Goal: Transaction & Acquisition: Download file/media

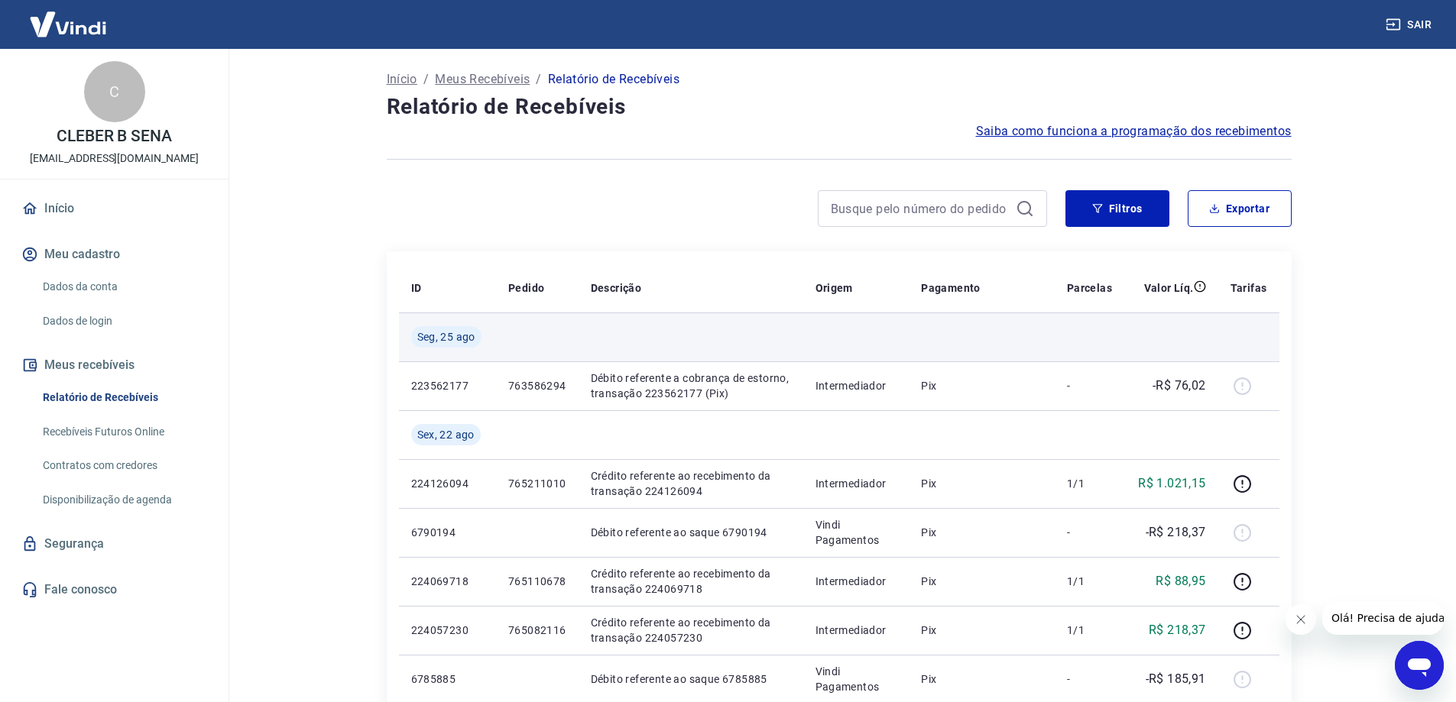
scroll to position [153, 0]
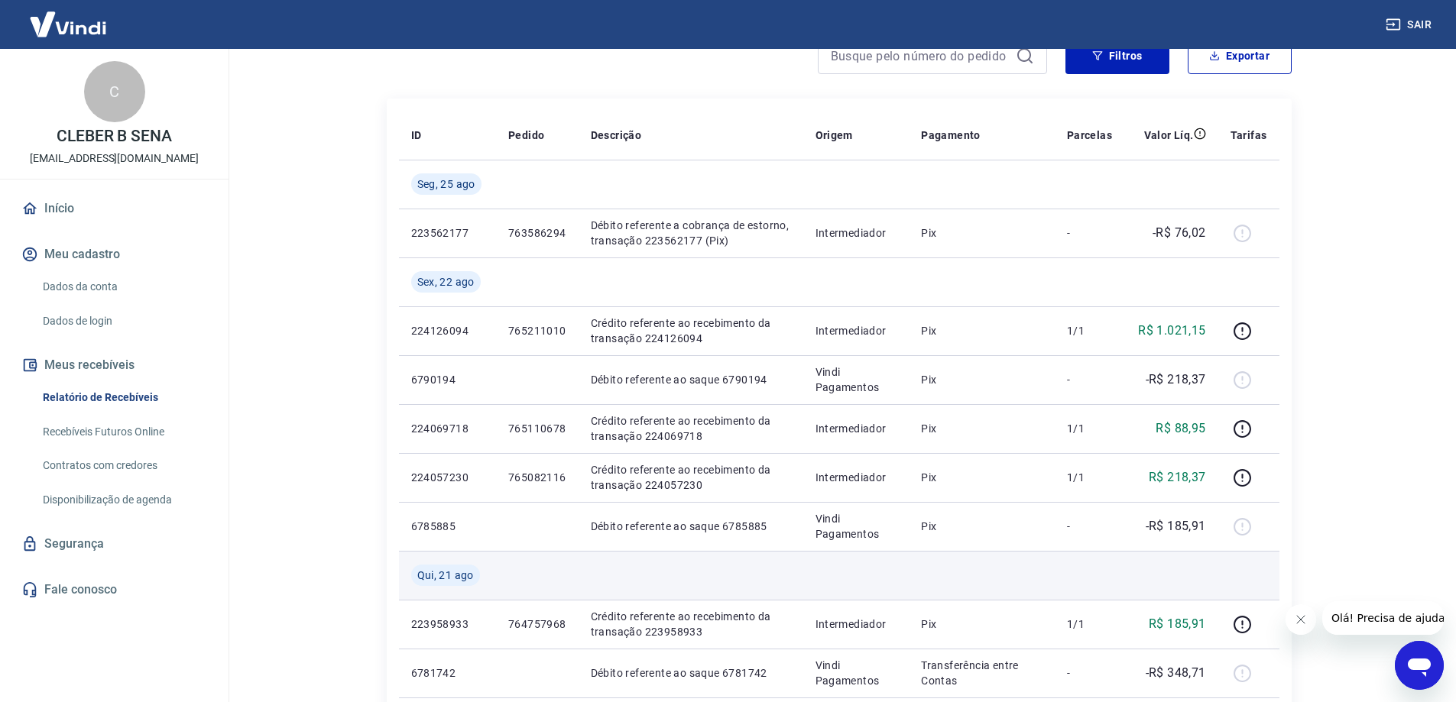
click at [680, 556] on td at bounding box center [691, 575] width 225 height 49
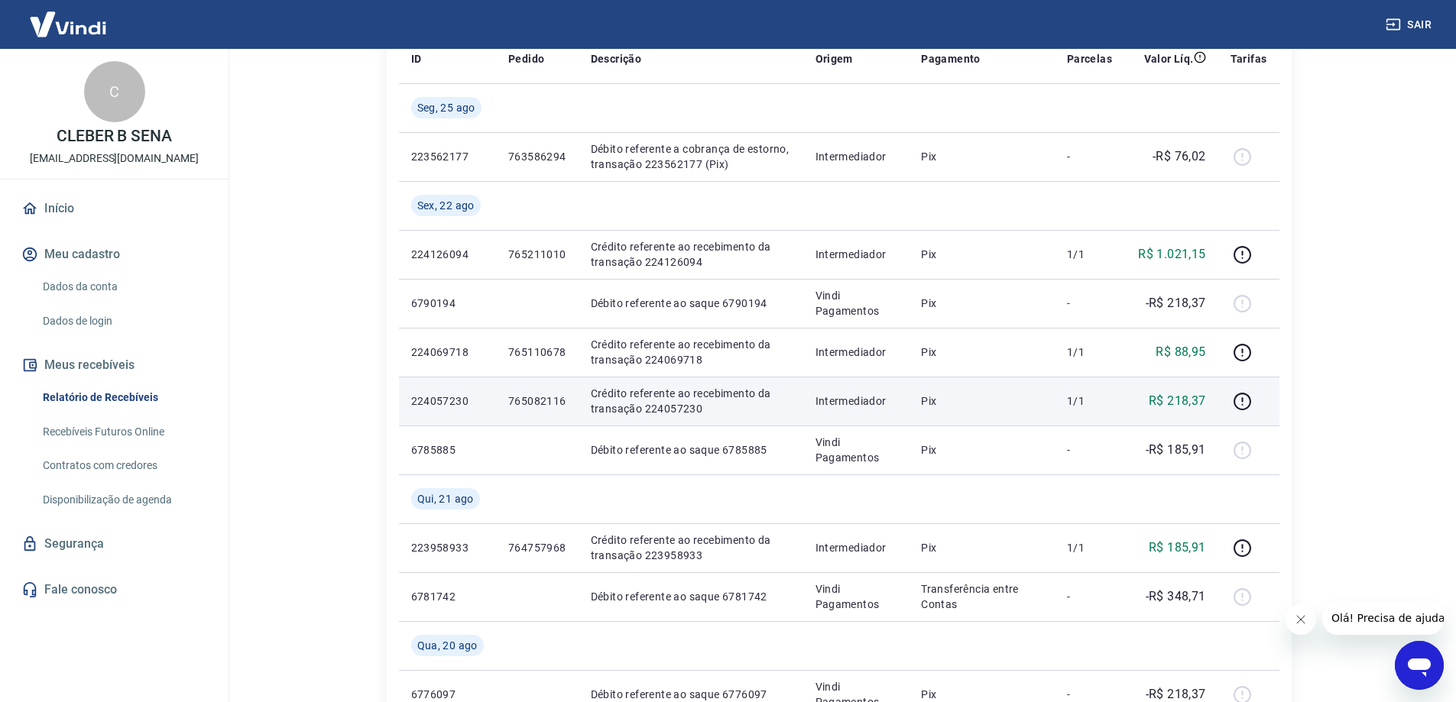
drag, startPoint x: 1211, startPoint y: 399, endPoint x: 1143, endPoint y: 397, distance: 67.3
click at [1165, 401] on td "R$ 218,37" at bounding box center [1171, 401] width 94 height 49
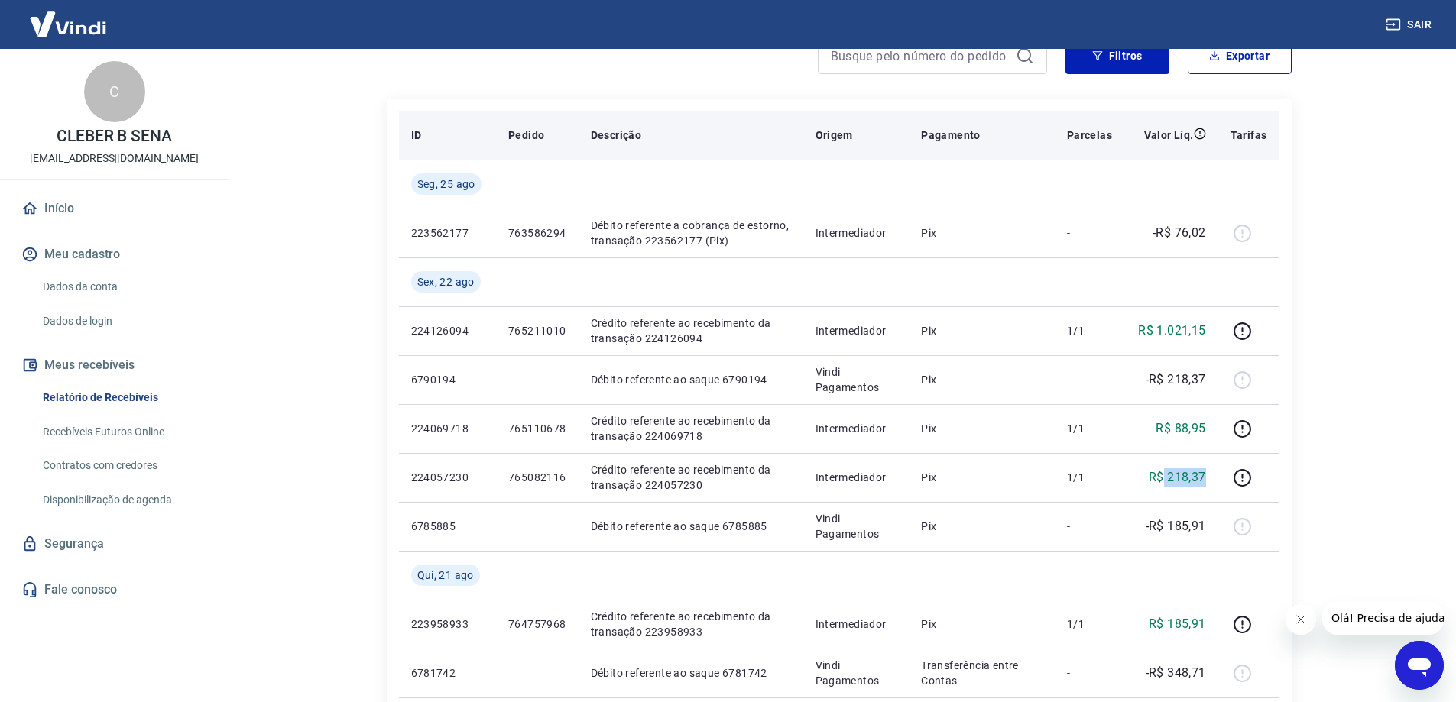
scroll to position [76, 0]
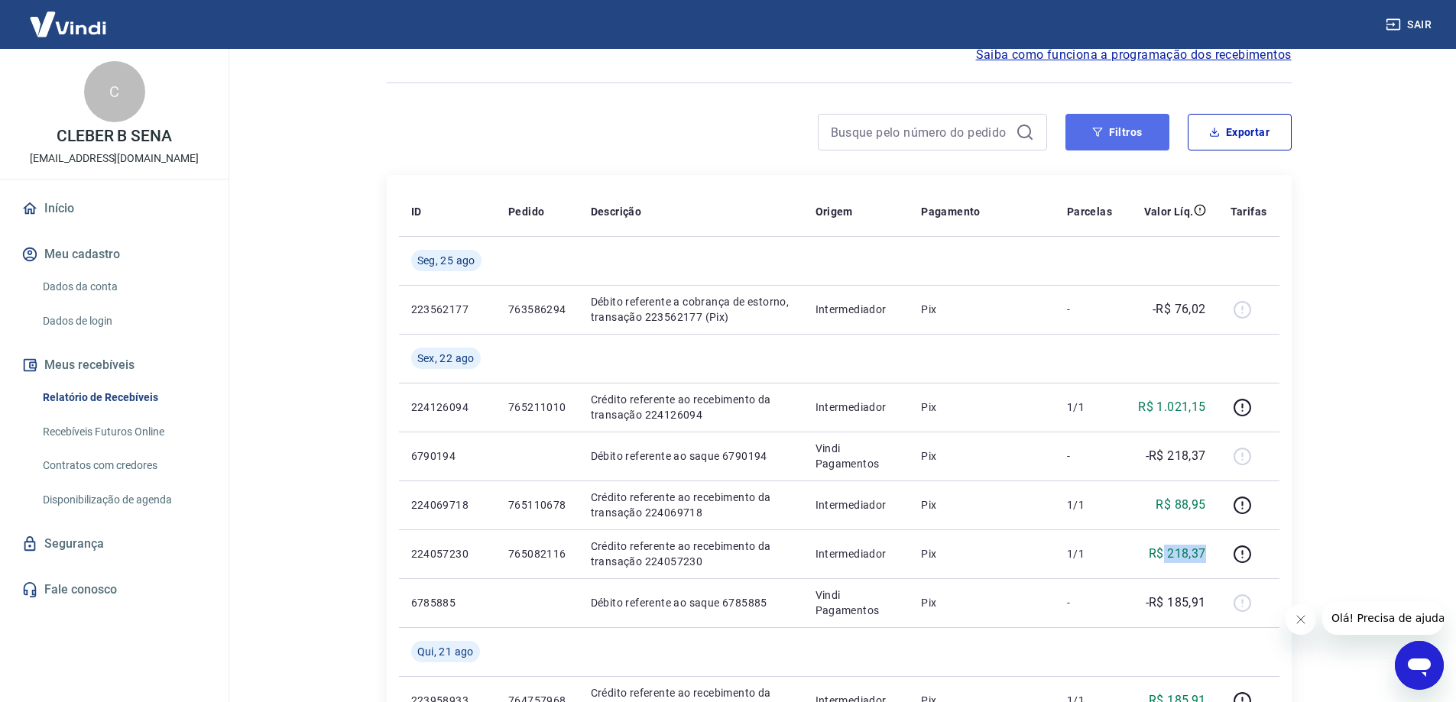
click at [1136, 125] on button "Filtros" at bounding box center [1117, 132] width 104 height 37
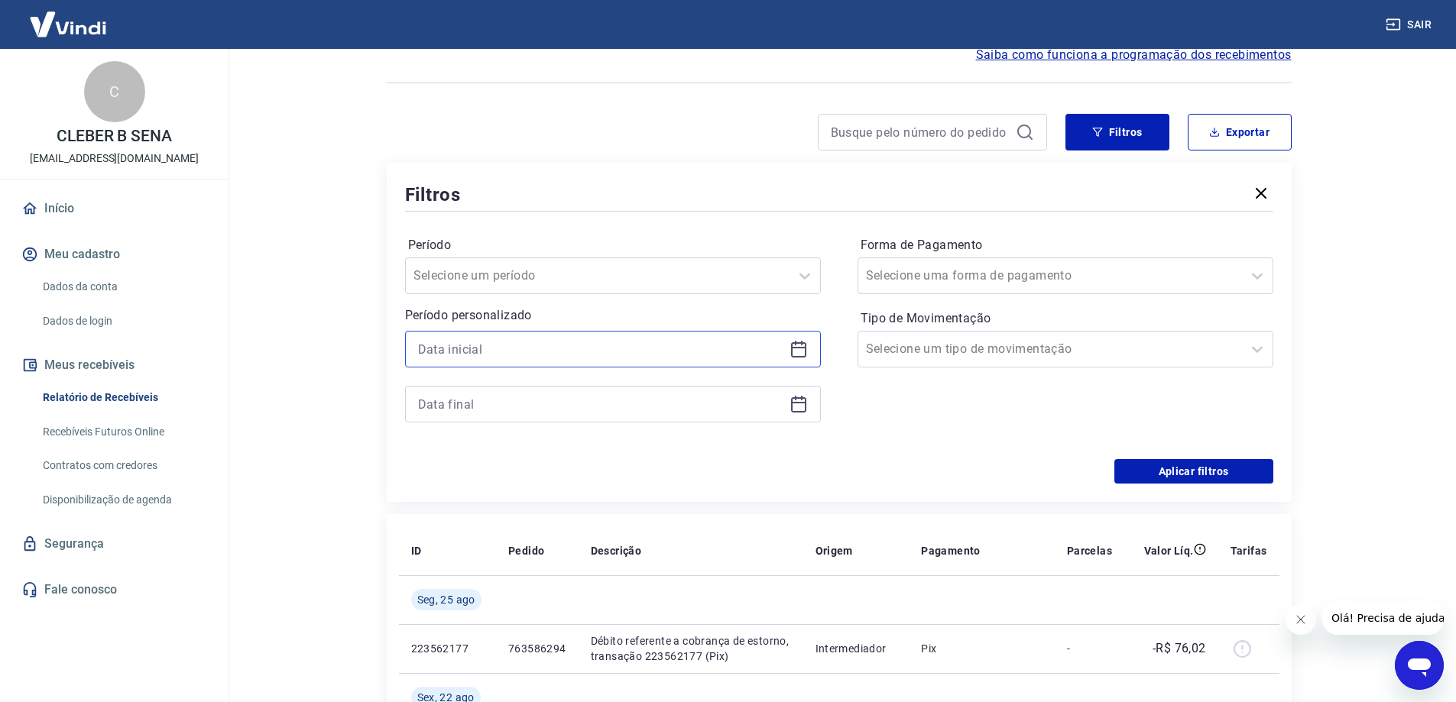
click at [501, 343] on input at bounding box center [600, 349] width 365 height 23
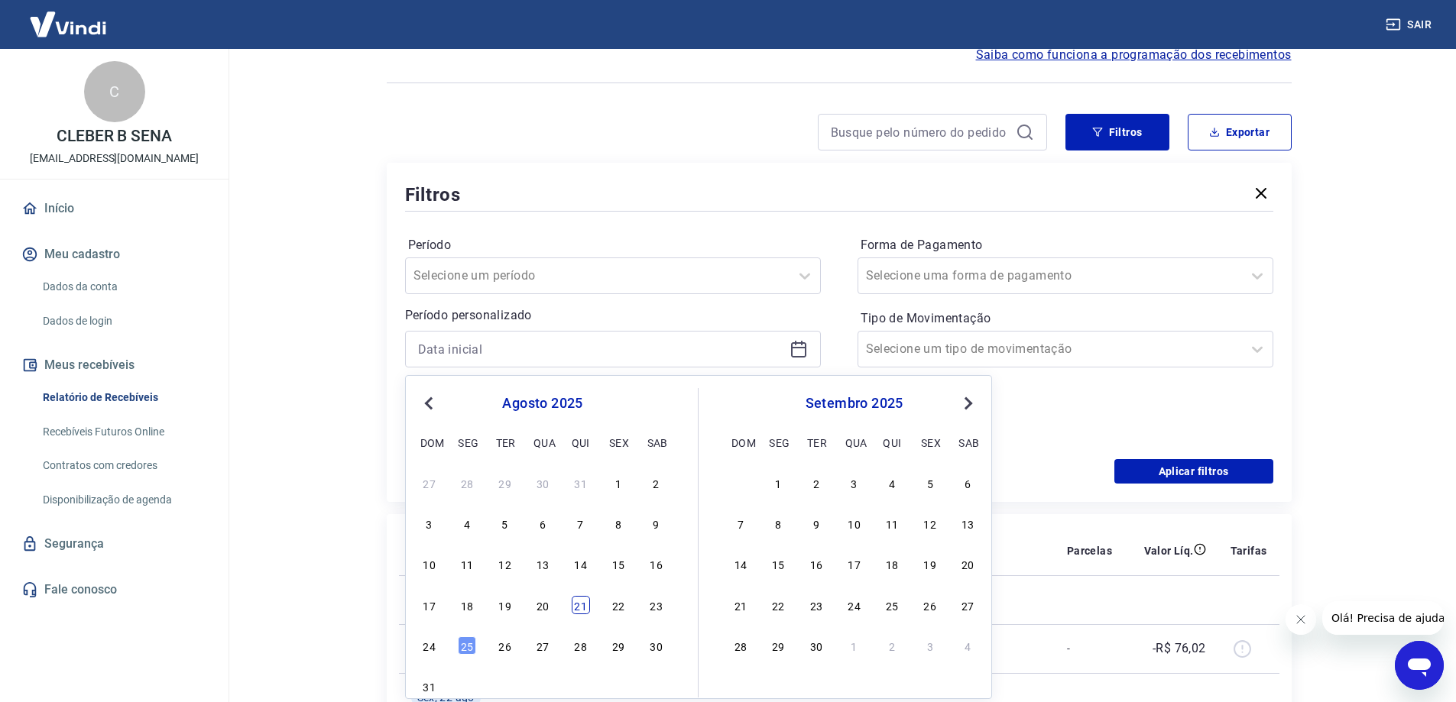
click at [571, 611] on div "17 18 19 20 21 22 23" at bounding box center [542, 605] width 249 height 22
click at [582, 606] on div "21" at bounding box center [581, 605] width 18 height 18
type input "[DATE]"
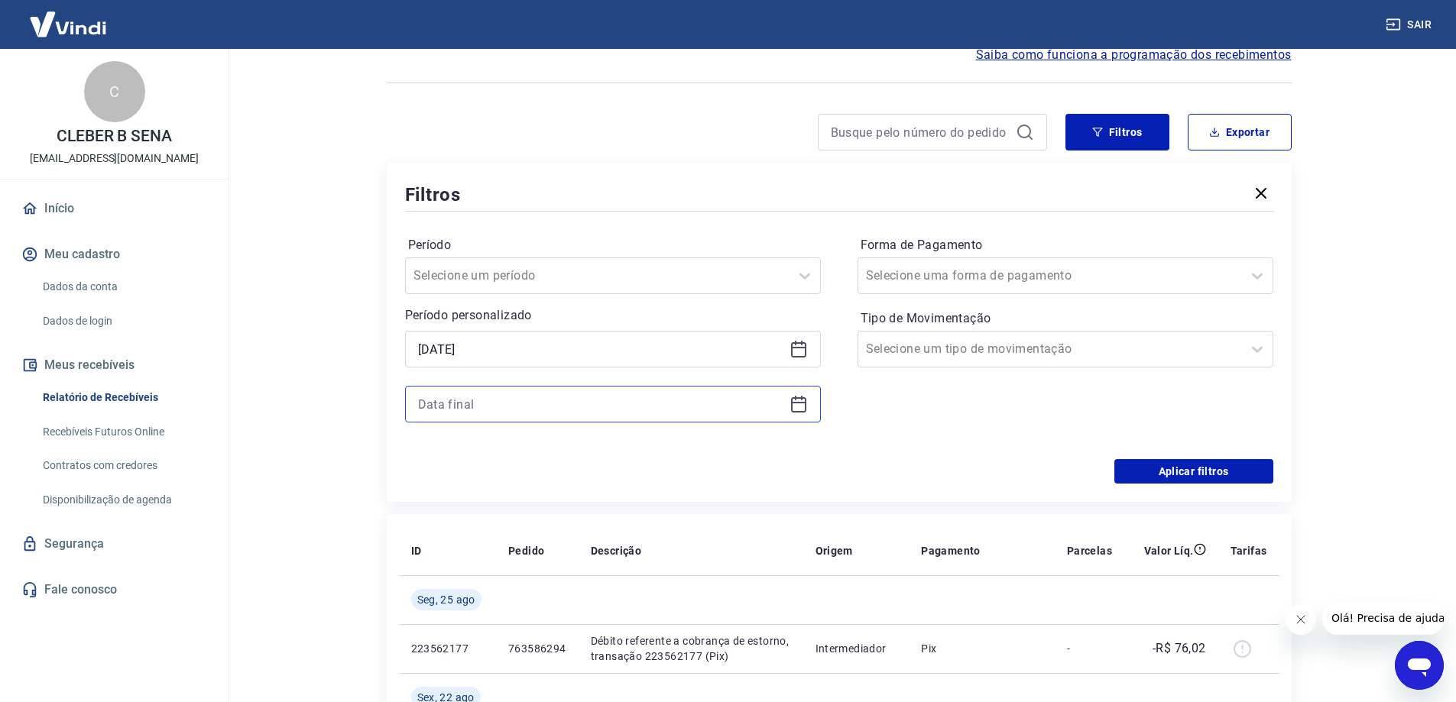
click at [501, 410] on input at bounding box center [600, 404] width 365 height 23
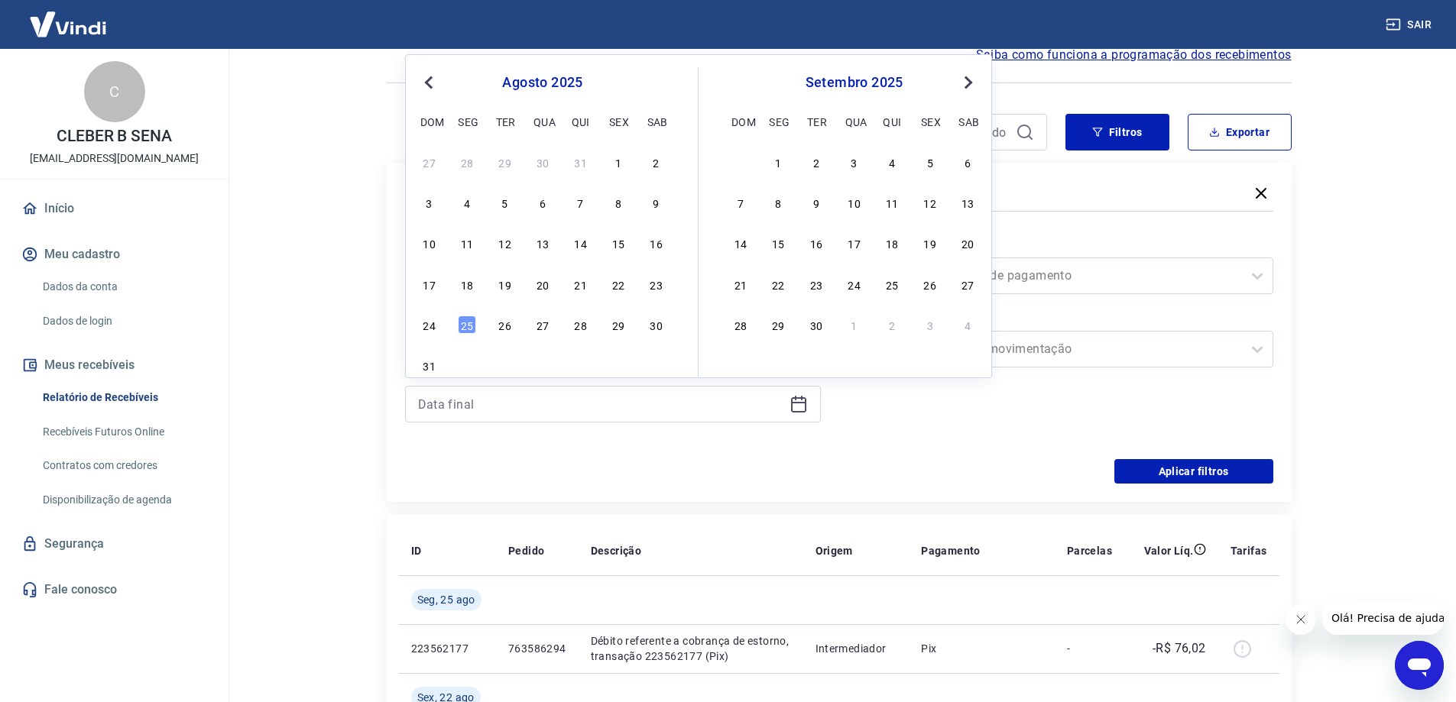
click at [634, 279] on div "17 18 19 20 21 22 23" at bounding box center [542, 284] width 249 height 22
click at [628, 282] on div "22" at bounding box center [618, 284] width 18 height 18
type input "[DATE]"
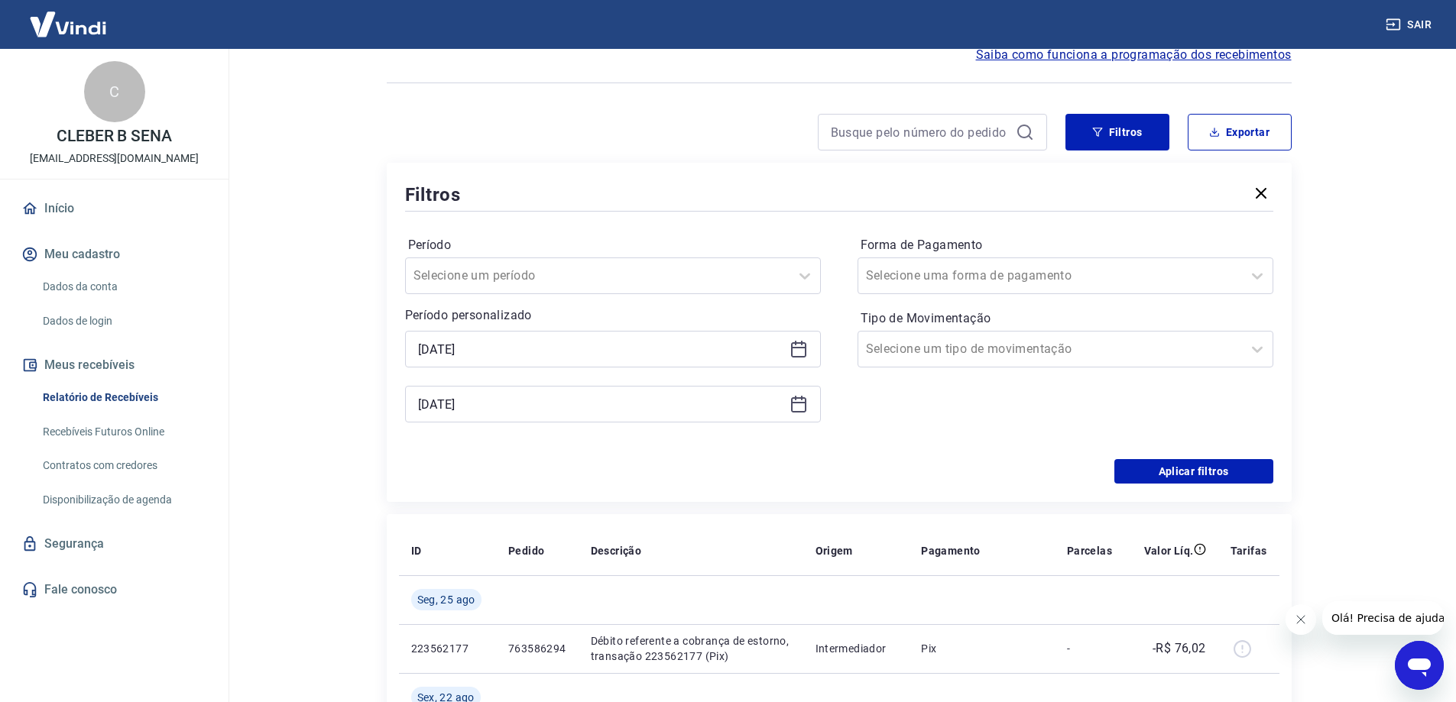
click at [1172, 484] on div "Filtros Período Selecione um período Período personalizado Selected date: [DATE…" at bounding box center [839, 332] width 905 height 339
click at [1167, 478] on button "Aplicar filtros" at bounding box center [1193, 471] width 159 height 24
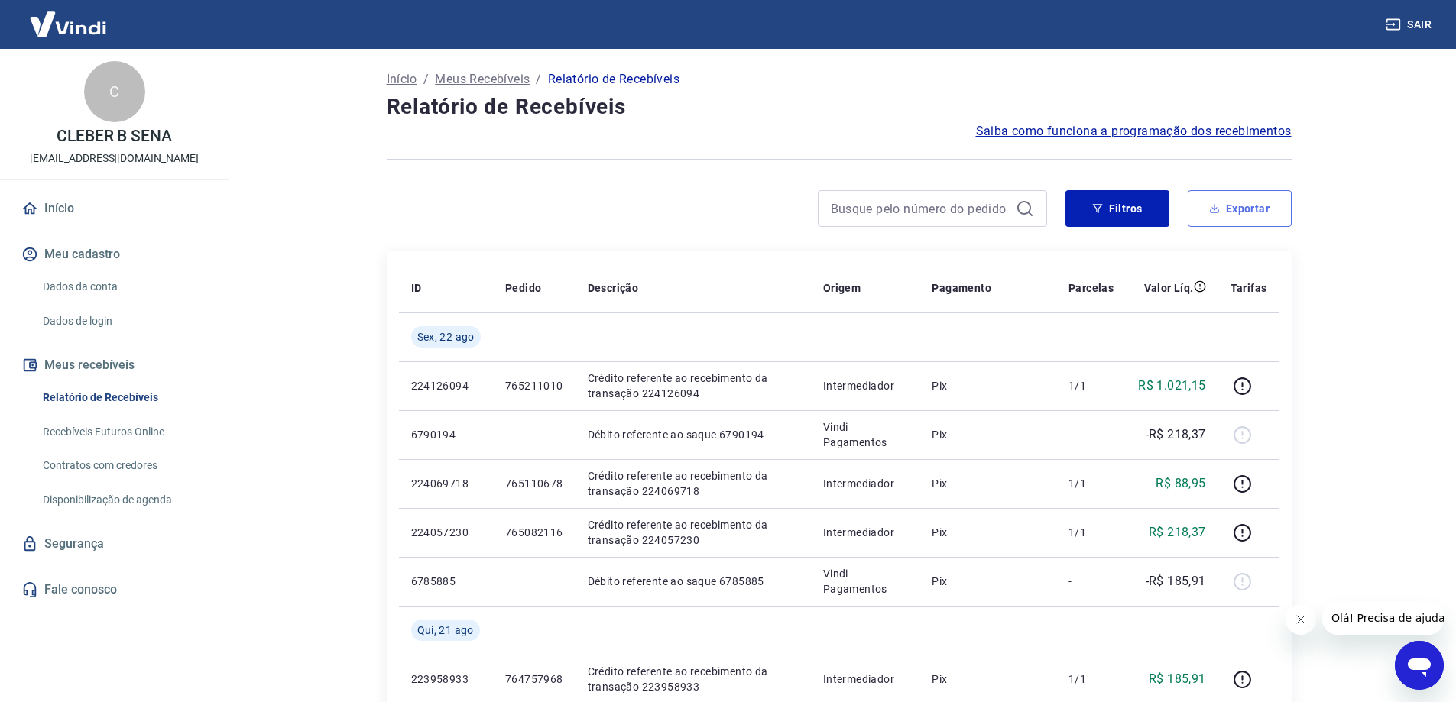
click at [1203, 205] on button "Exportar" at bounding box center [1240, 208] width 104 height 37
type input "[DATE]"
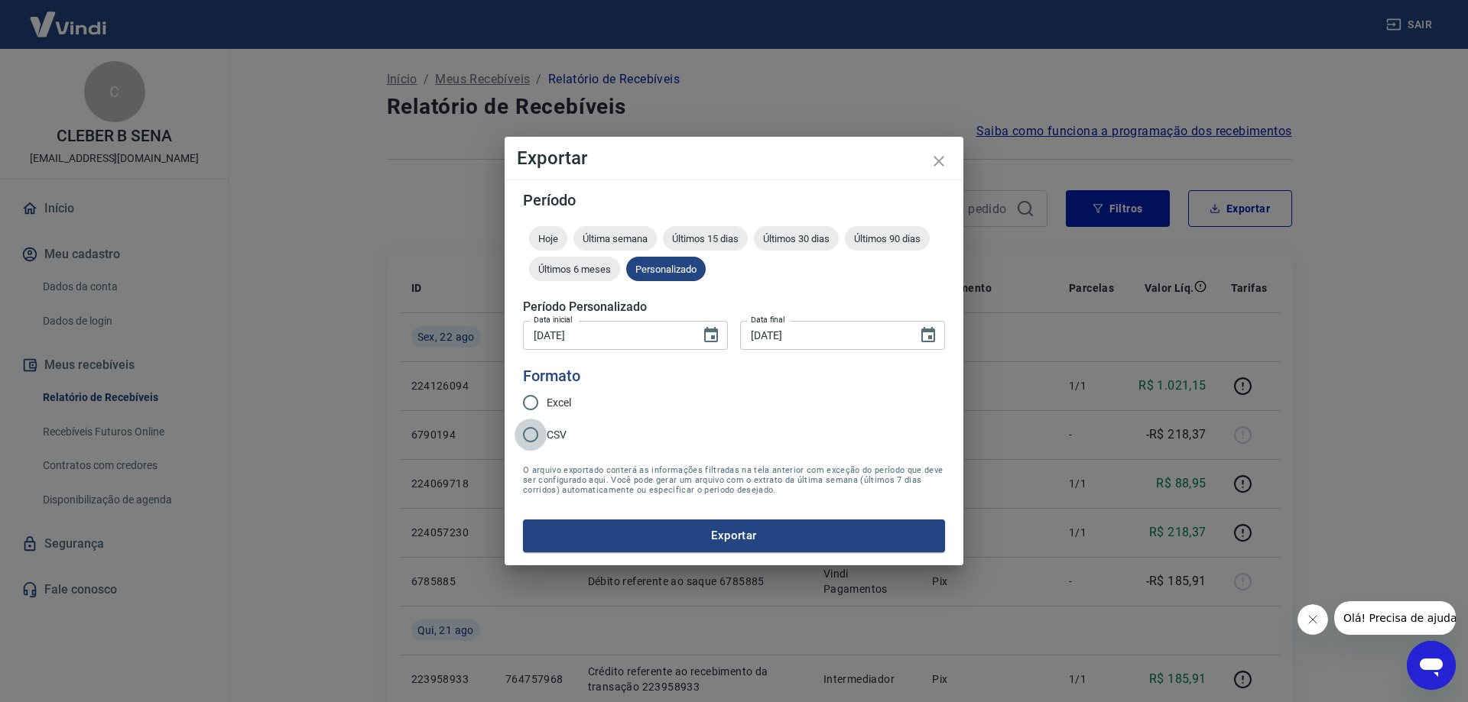
click at [538, 442] on input "CSV" at bounding box center [530, 435] width 32 height 32
radio input "true"
click at [702, 536] on button "Exportar" at bounding box center [734, 536] width 422 height 32
